Goal: Information Seeking & Learning: Learn about a topic

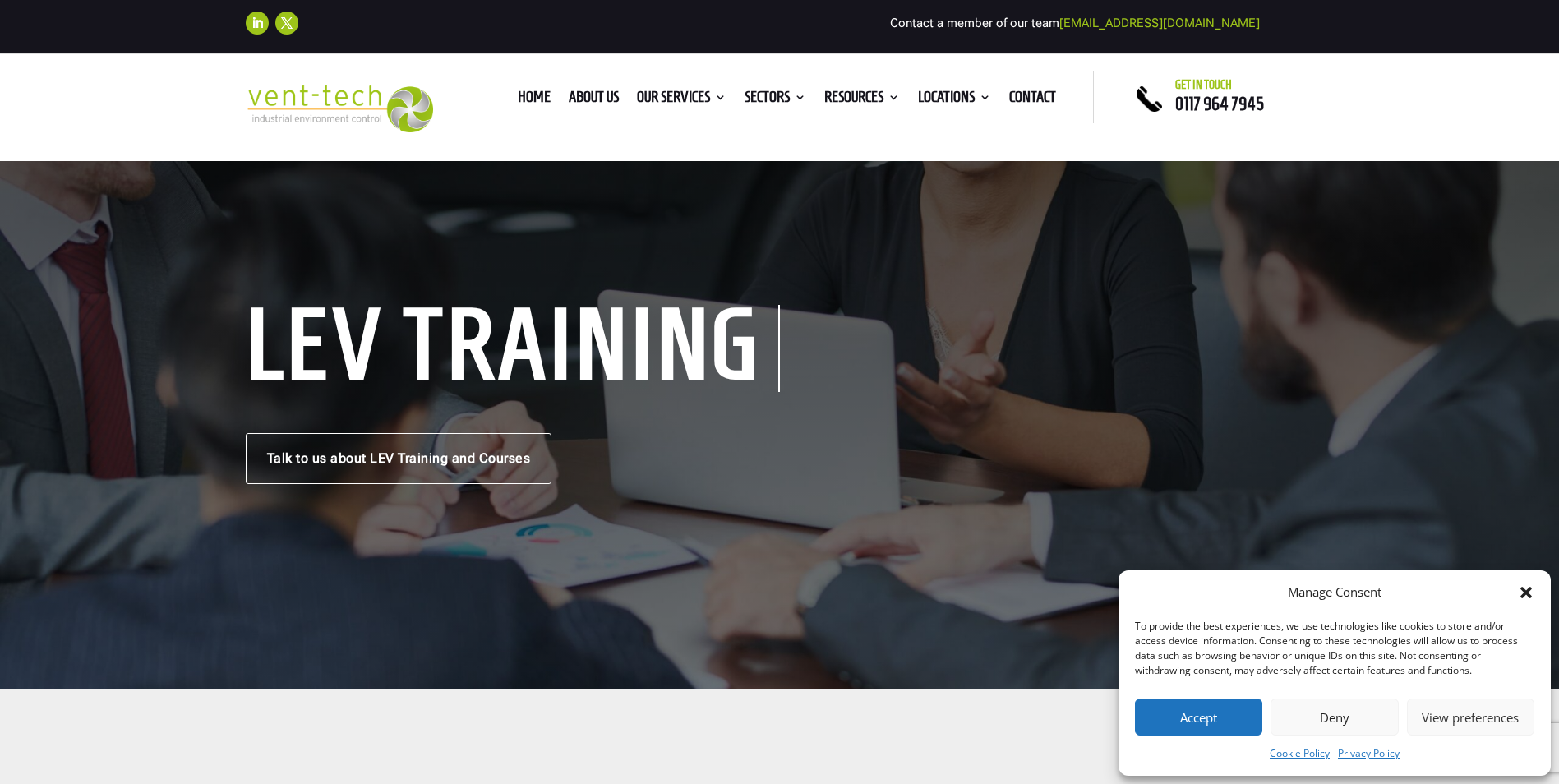
scroll to position [55, 0]
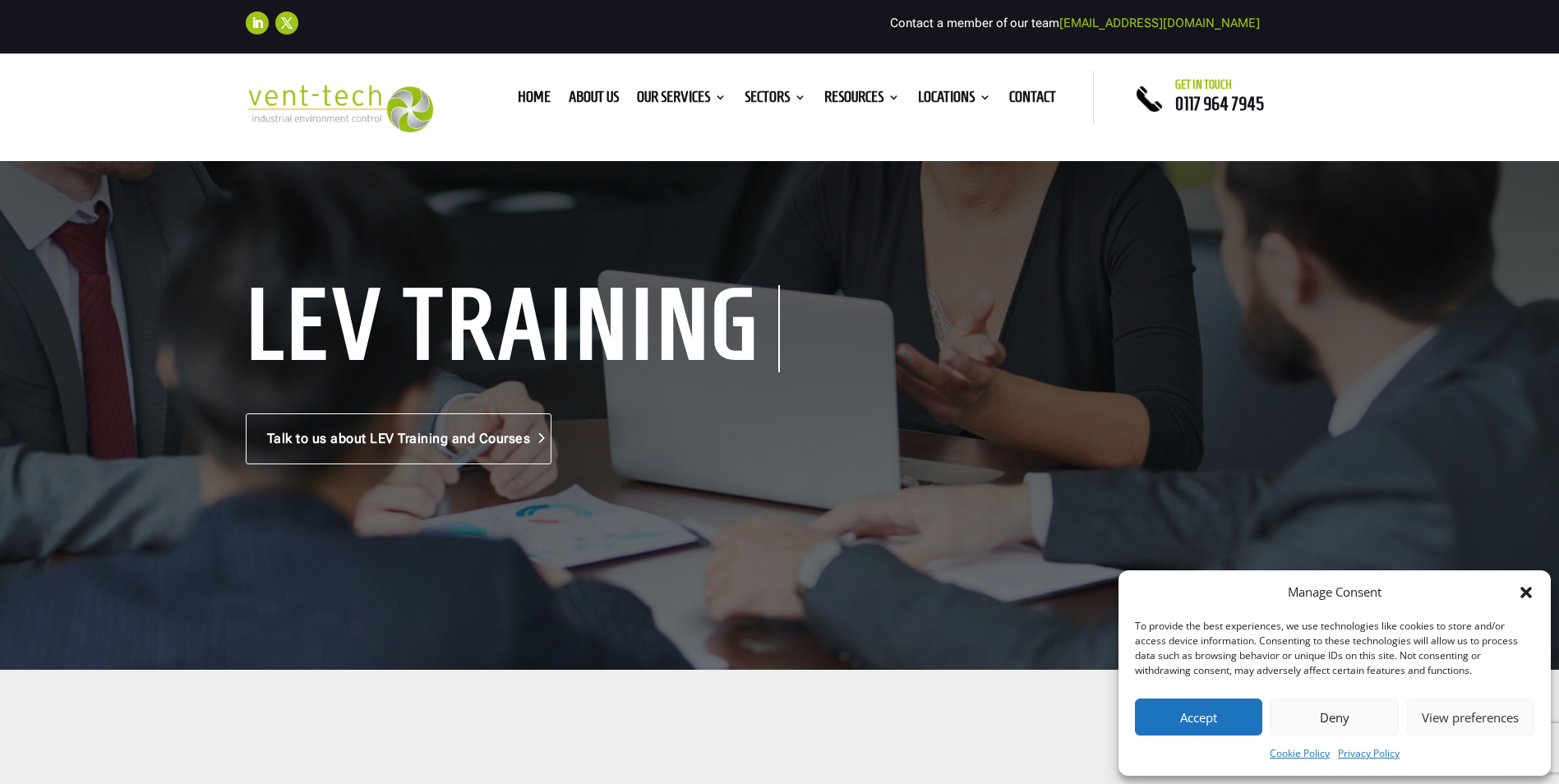
click at [486, 454] on link "Talk to us about LEV Training and Courses" at bounding box center [399, 439] width 307 height 51
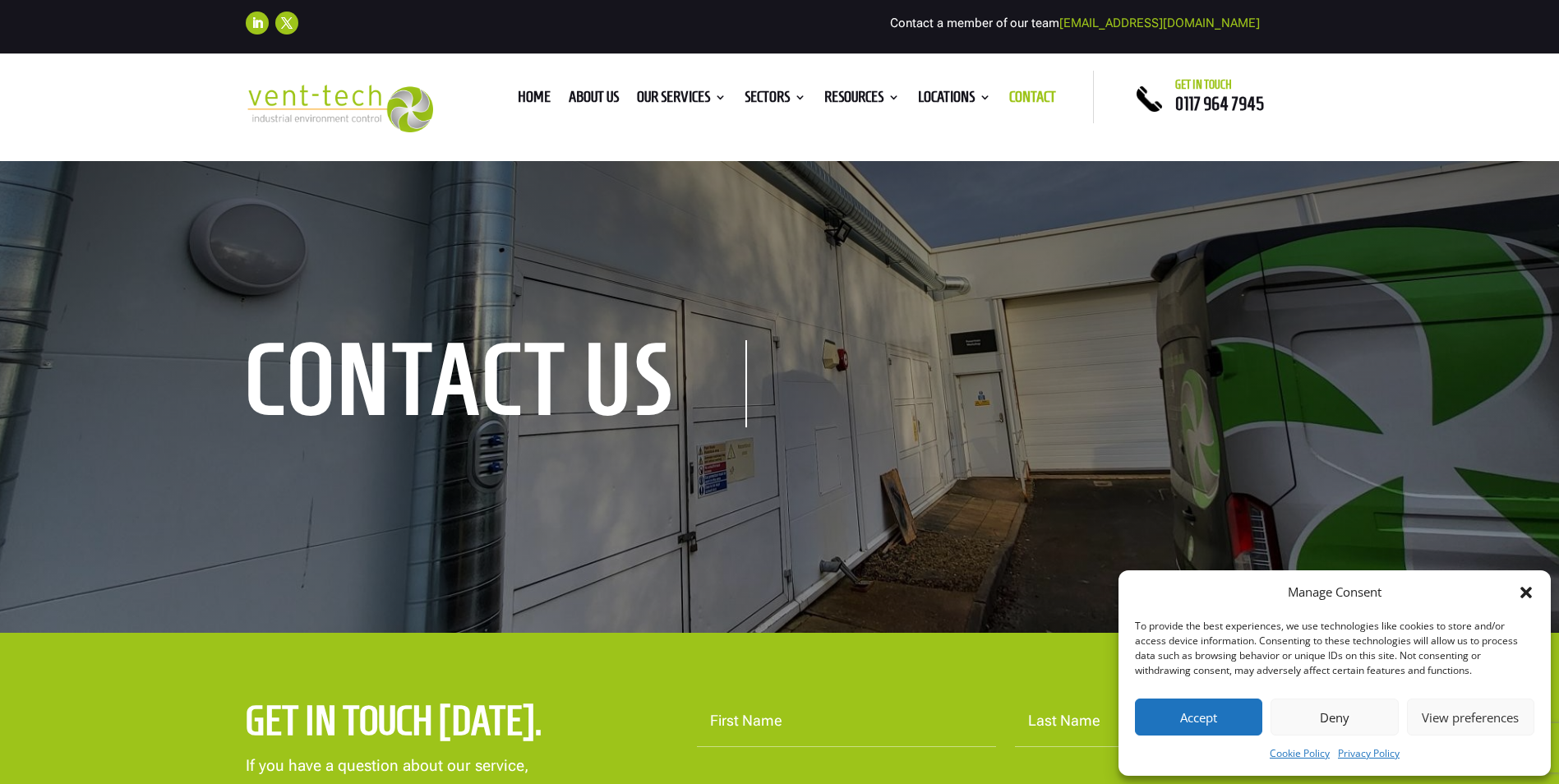
click at [1525, 594] on icon "Close dialog" at bounding box center [1527, 592] width 12 height 12
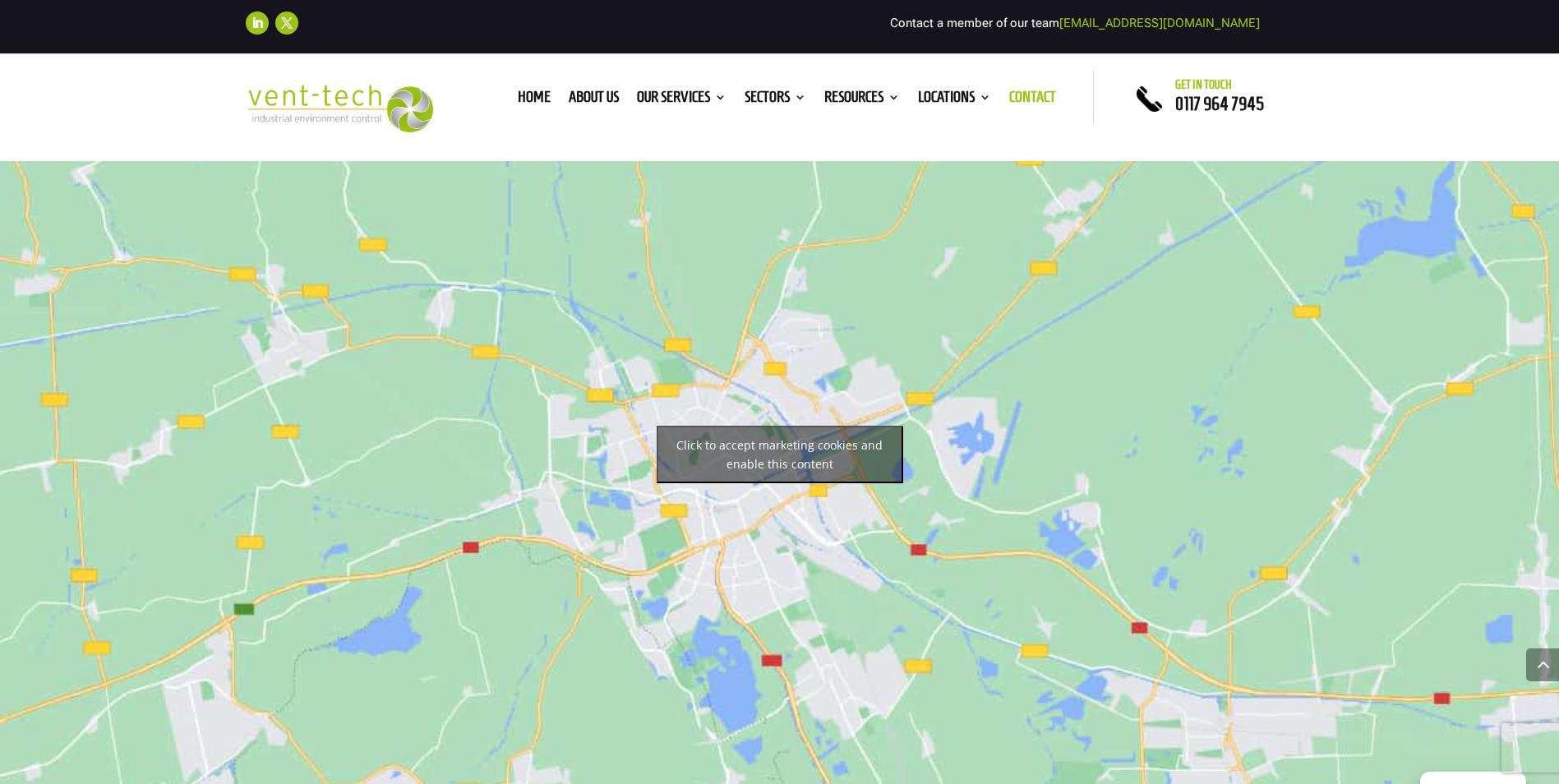
scroll to position [1370, 0]
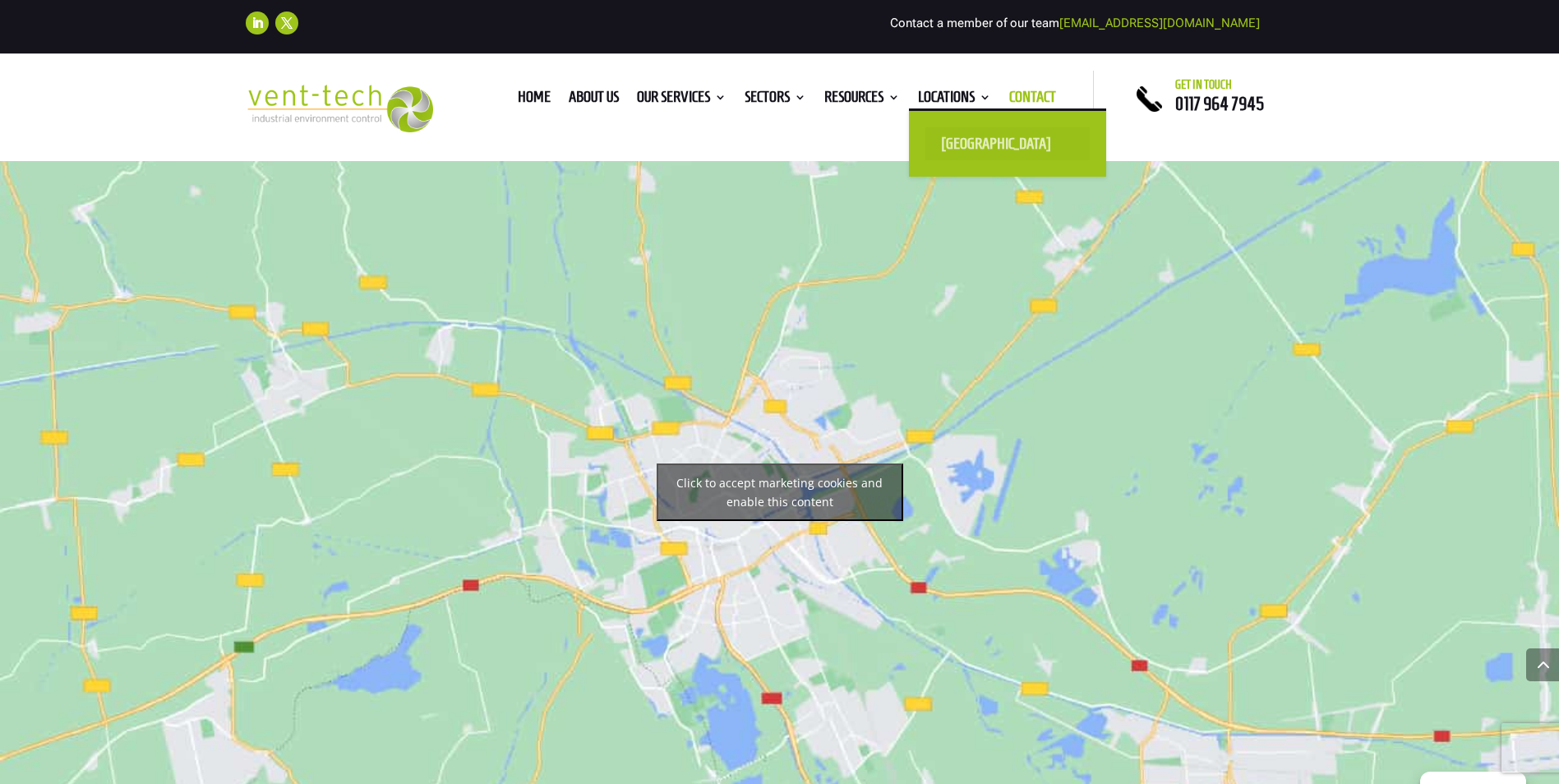
click at [988, 141] on link "[GEOGRAPHIC_DATA]" at bounding box center [1008, 143] width 164 height 32
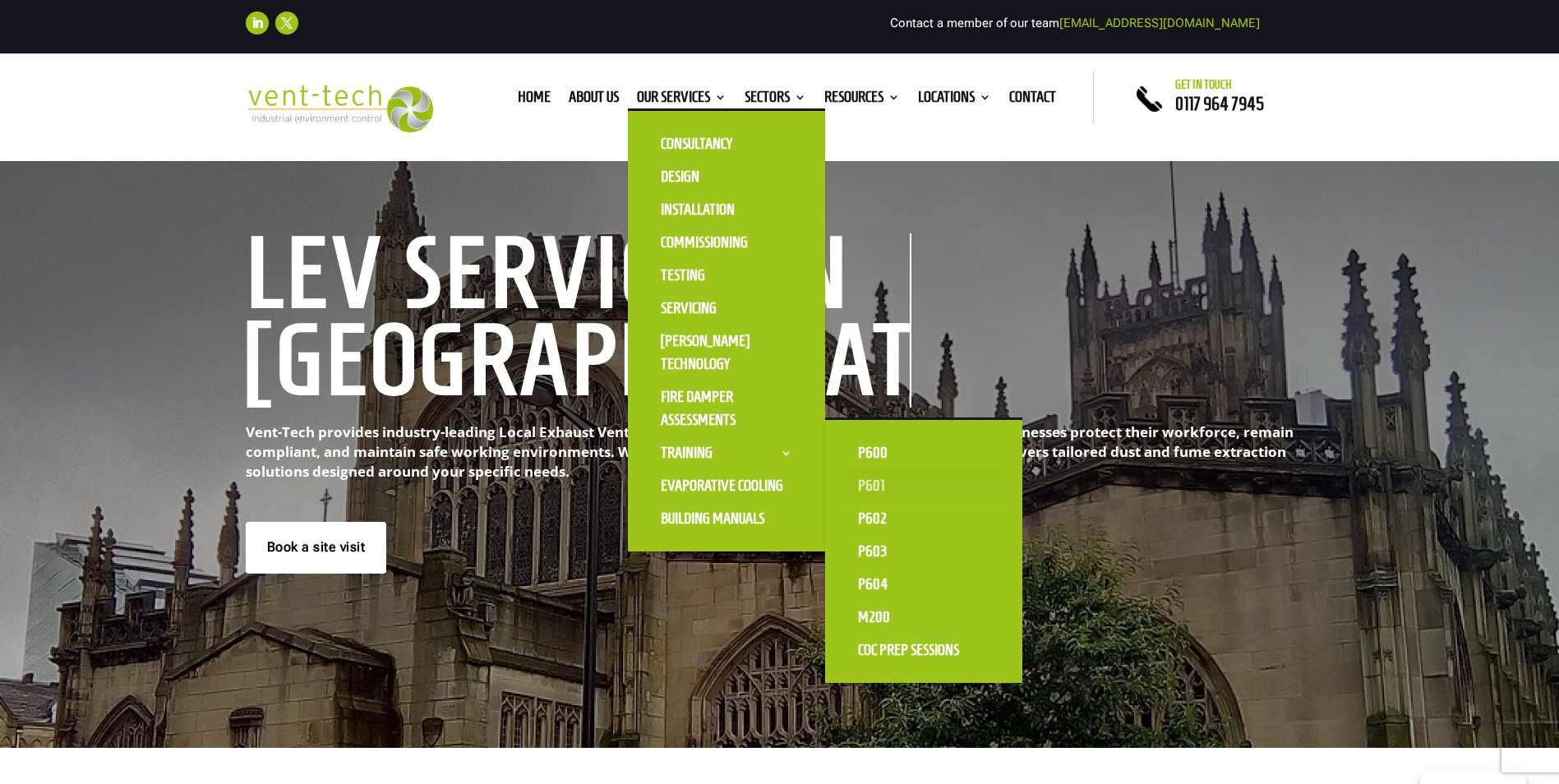
click at [880, 484] on link "P601" at bounding box center [924, 486] width 164 height 32
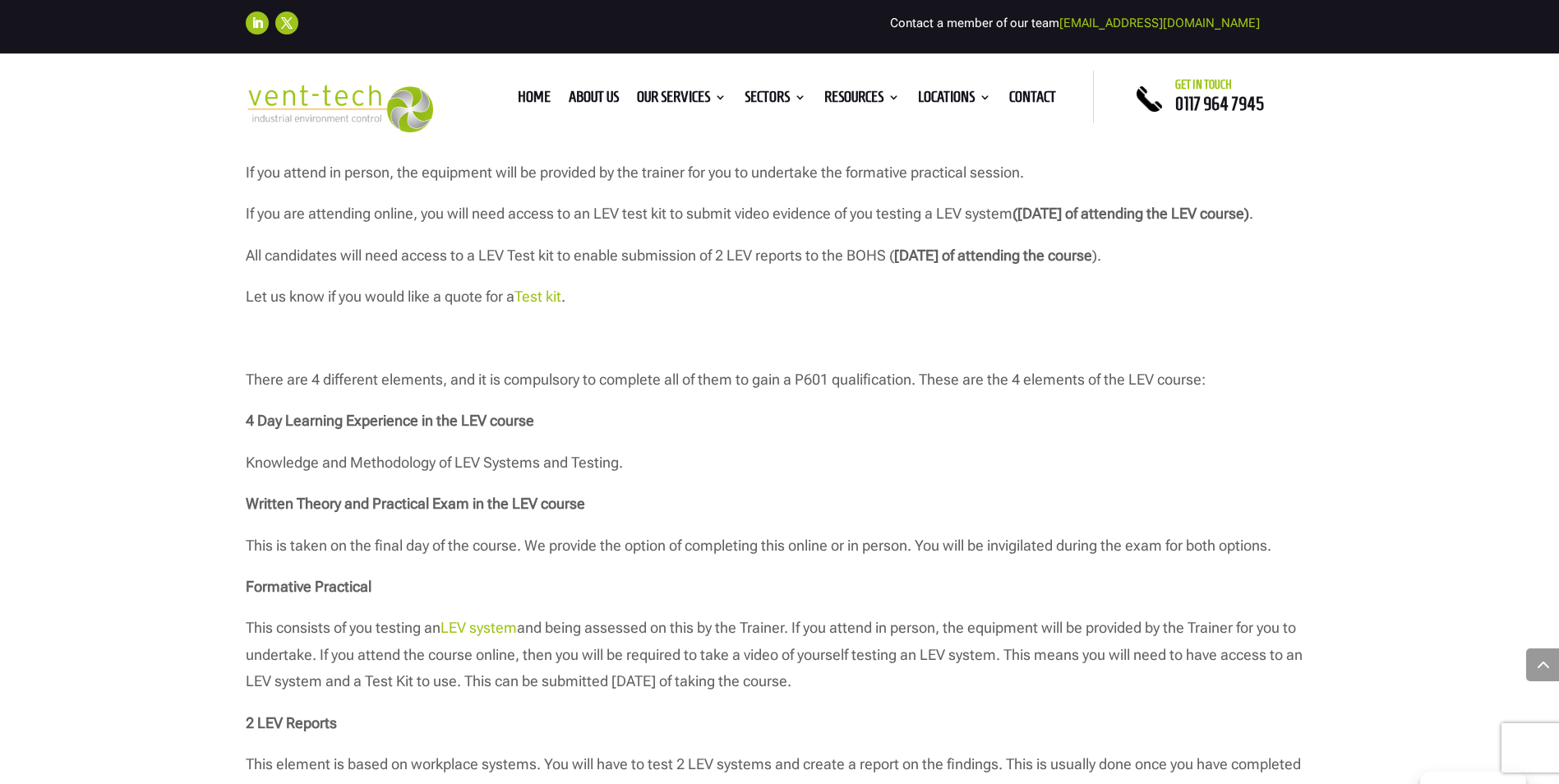
scroll to position [1260, 0]
